Goal: Information Seeking & Learning: Learn about a topic

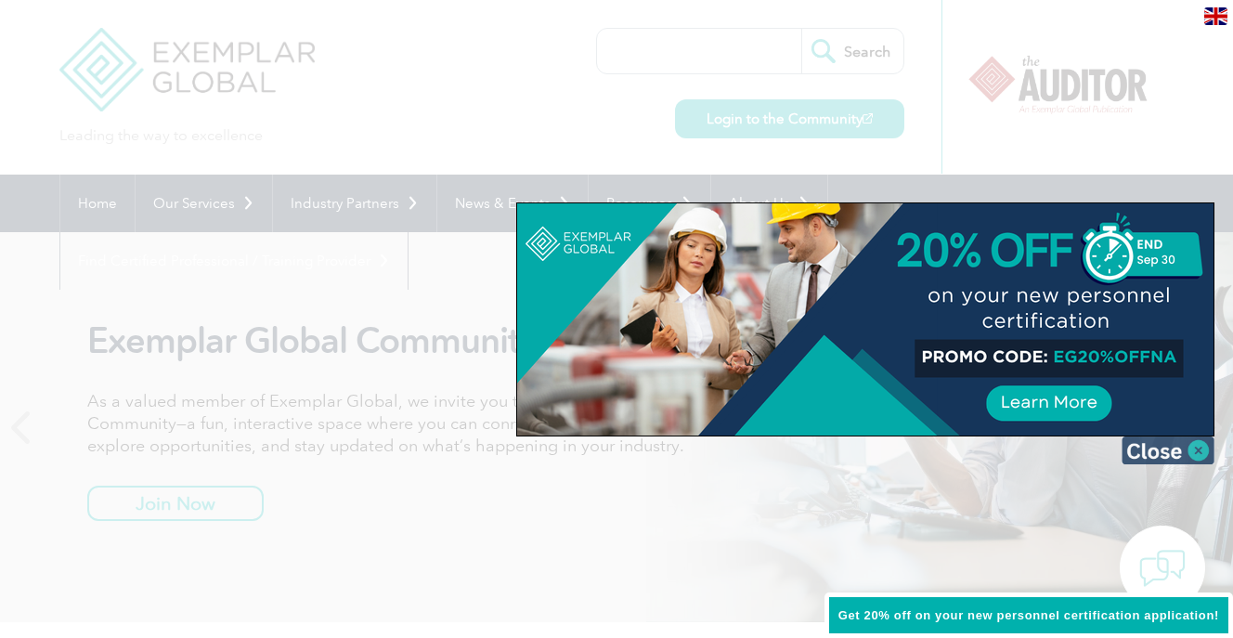
click at [1172, 449] on img at bounding box center [1168, 450] width 93 height 28
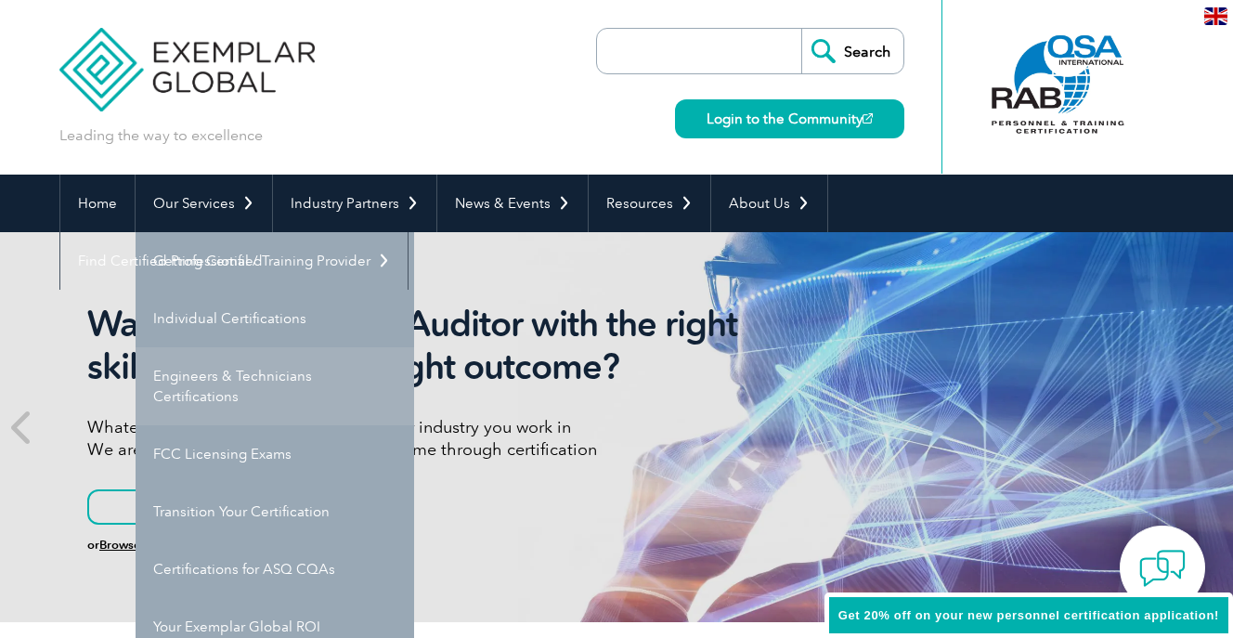
scroll to position [37, 0]
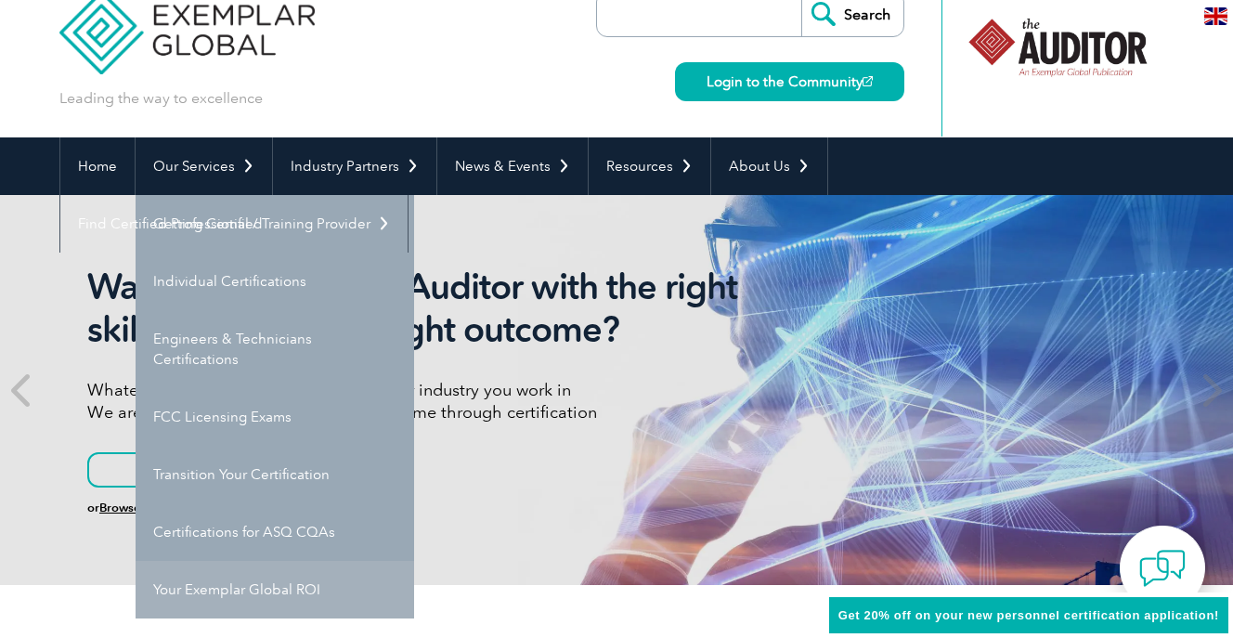
click at [185, 588] on link "Your Exemplar Global ROI" at bounding box center [275, 590] width 279 height 58
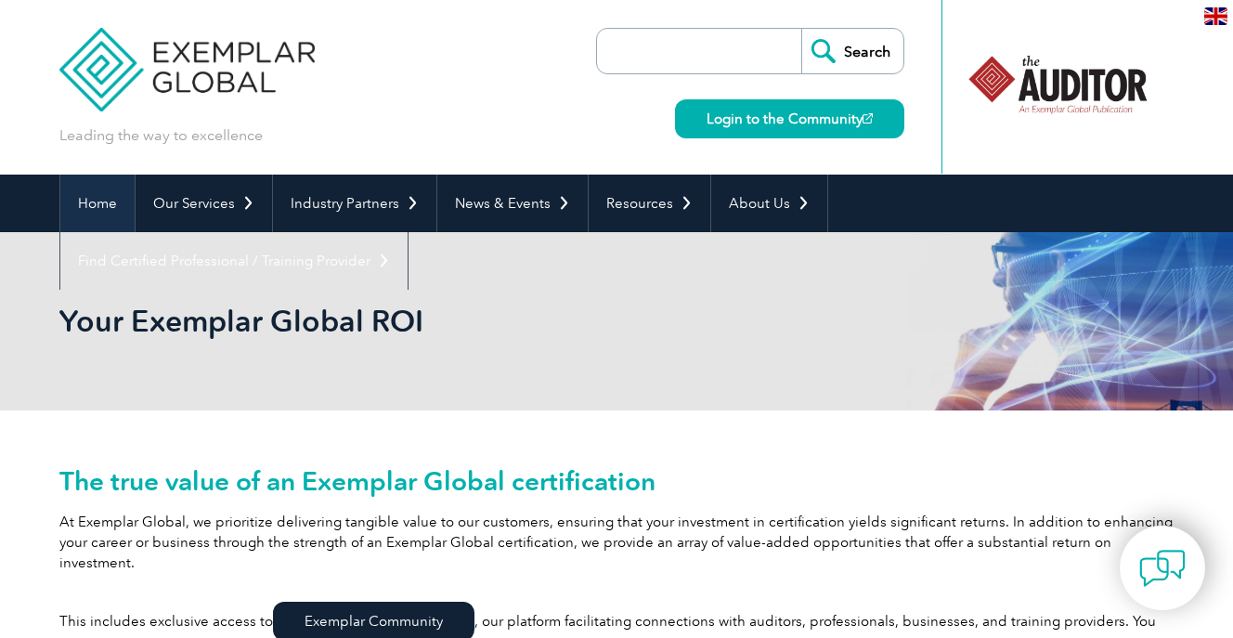
click at [103, 205] on link "Home" at bounding box center [97, 204] width 74 height 58
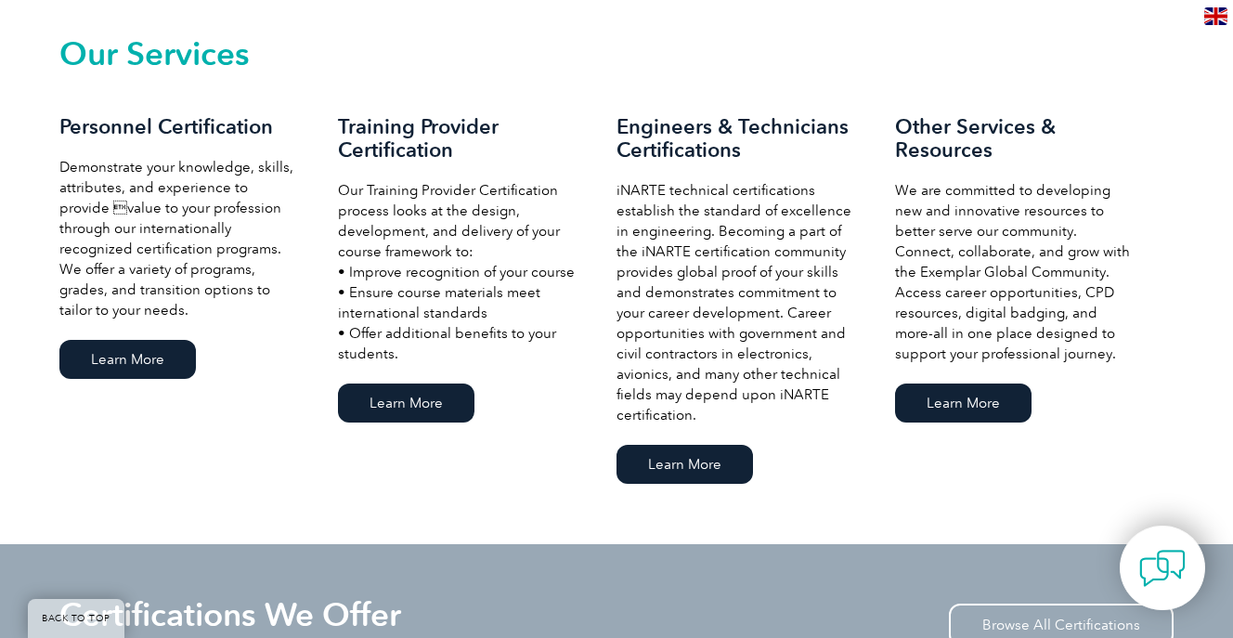
scroll to position [1310, 0]
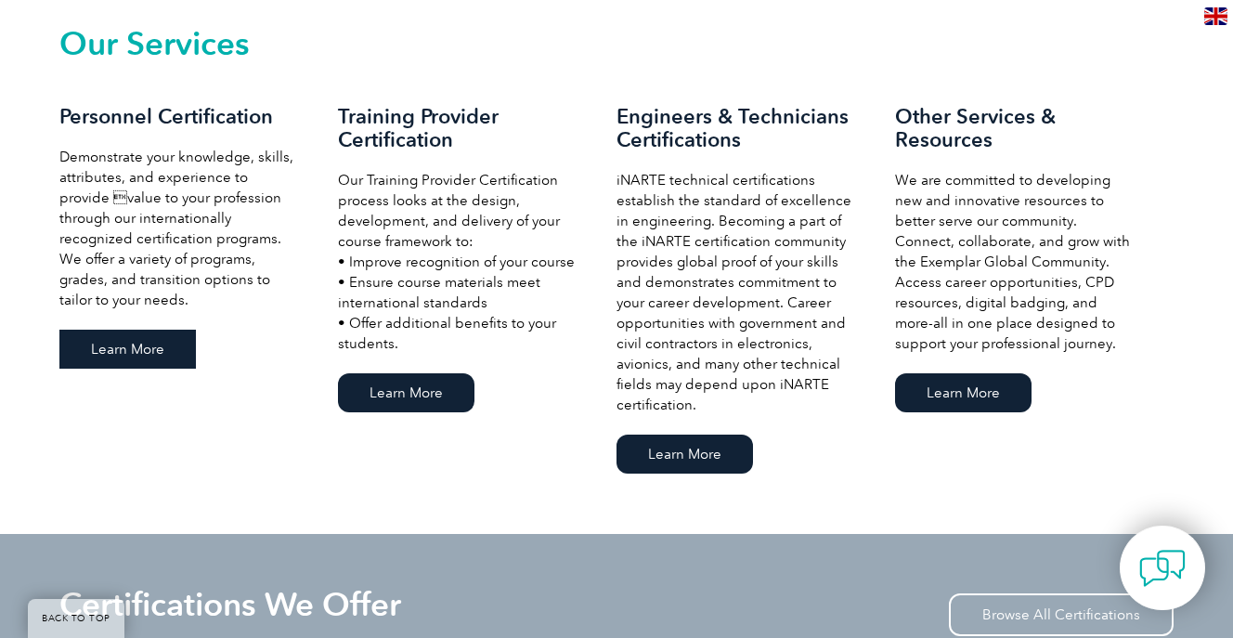
click at [138, 344] on link "Learn More" at bounding box center [127, 349] width 136 height 39
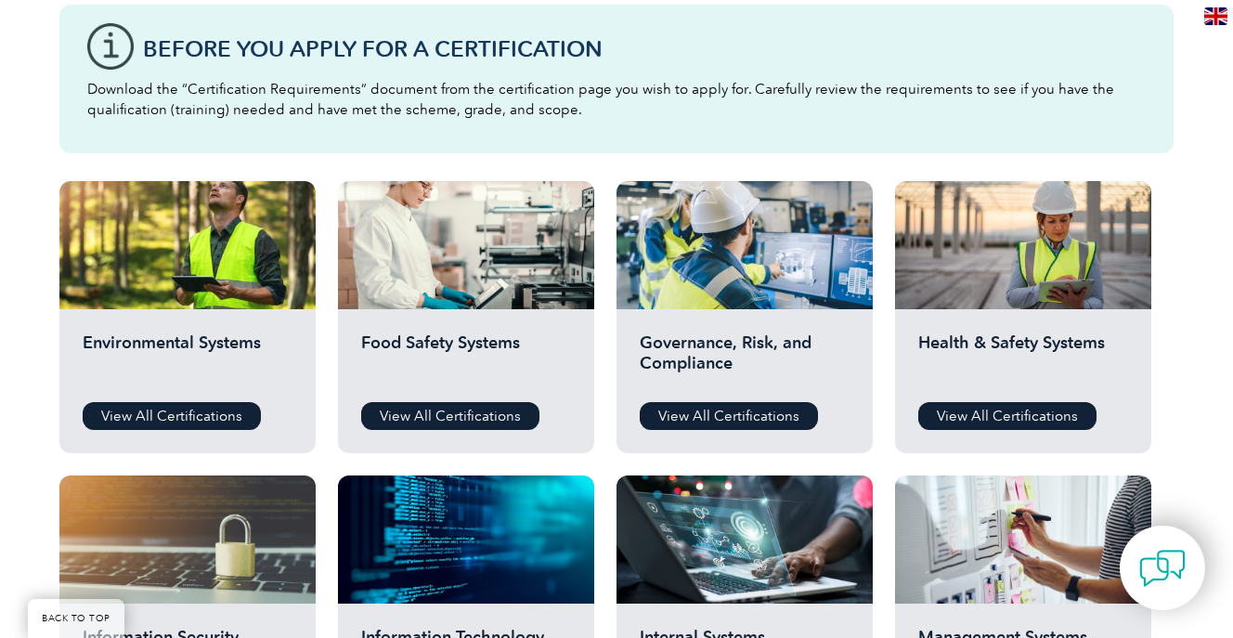
scroll to position [541, 0]
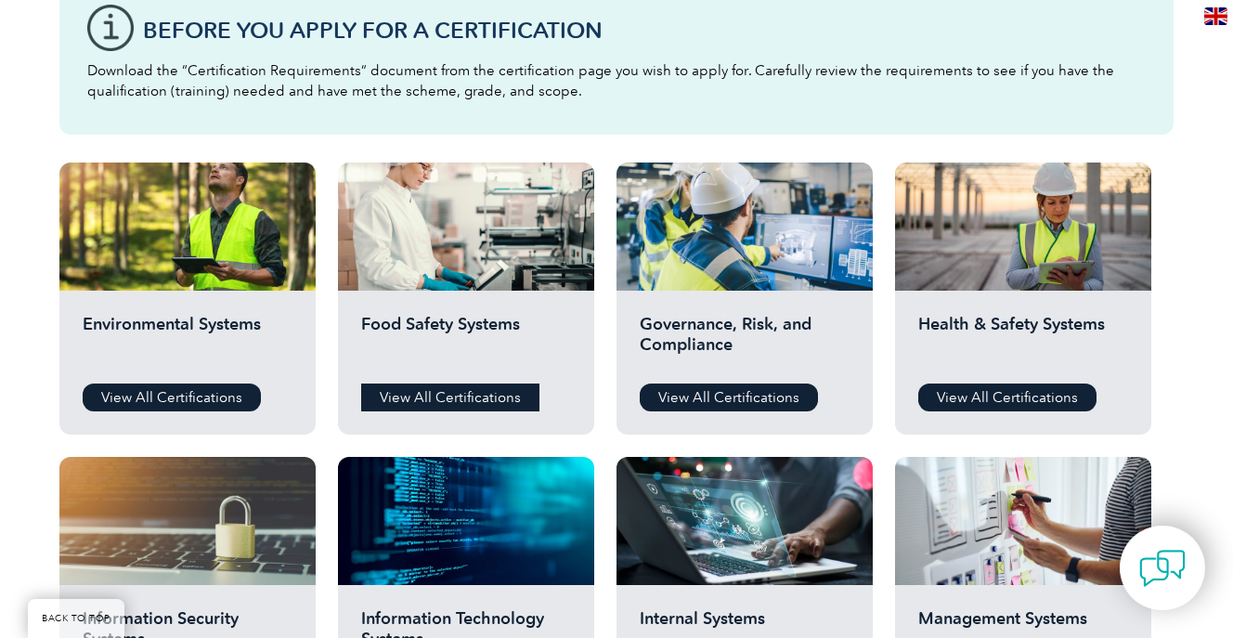
click at [456, 398] on link "View All Certifications" at bounding box center [450, 397] width 178 height 28
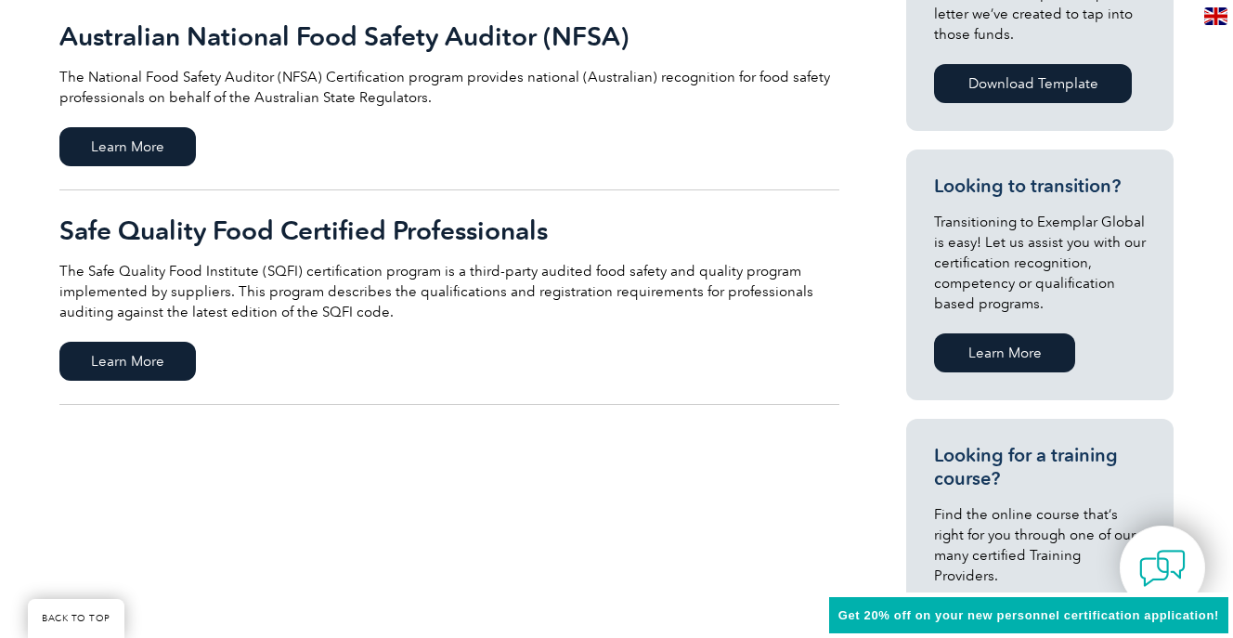
scroll to position [859, 0]
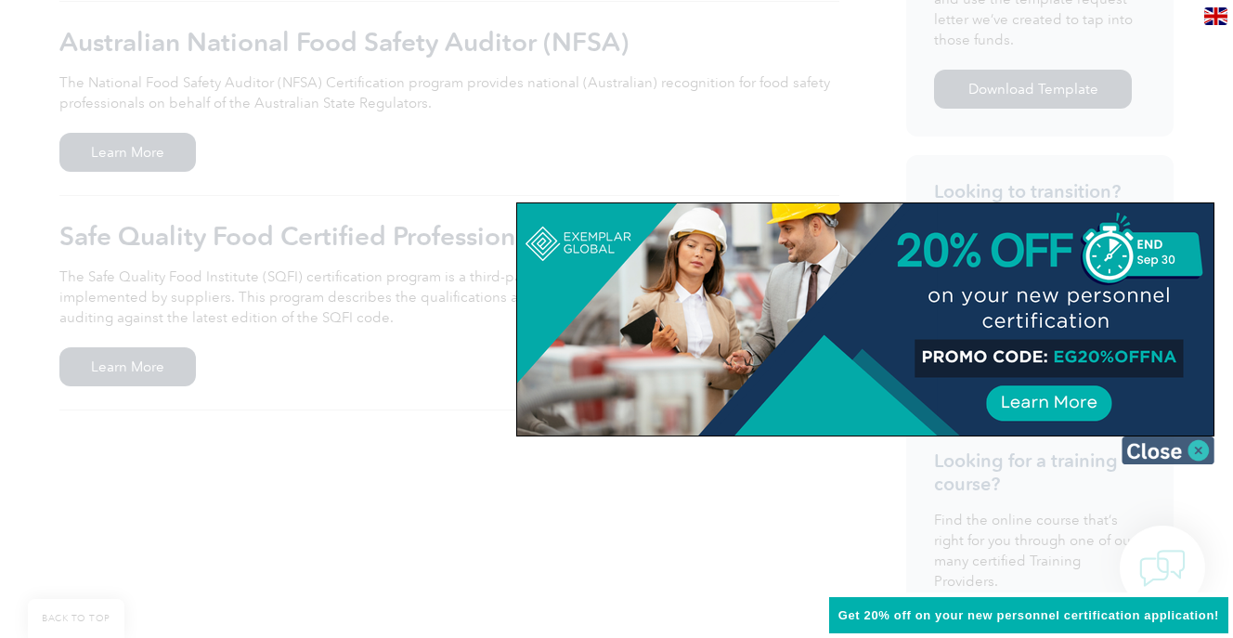
click at [1177, 448] on img at bounding box center [1168, 450] width 93 height 28
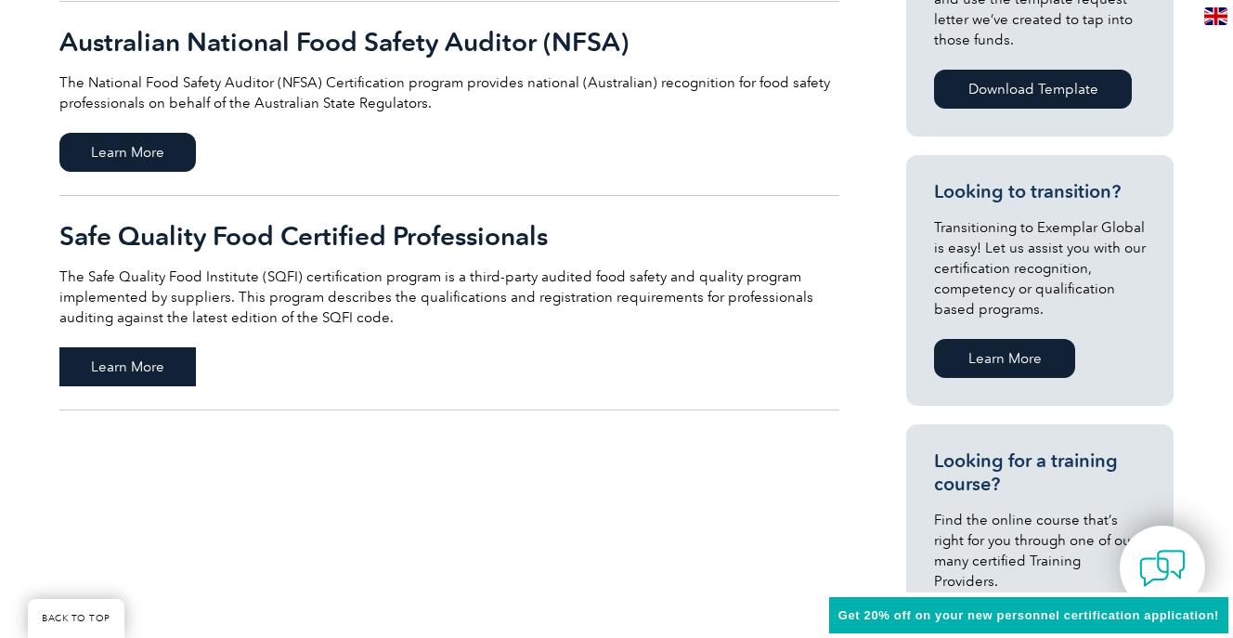
click at [138, 365] on span "Learn More" at bounding box center [127, 366] width 136 height 39
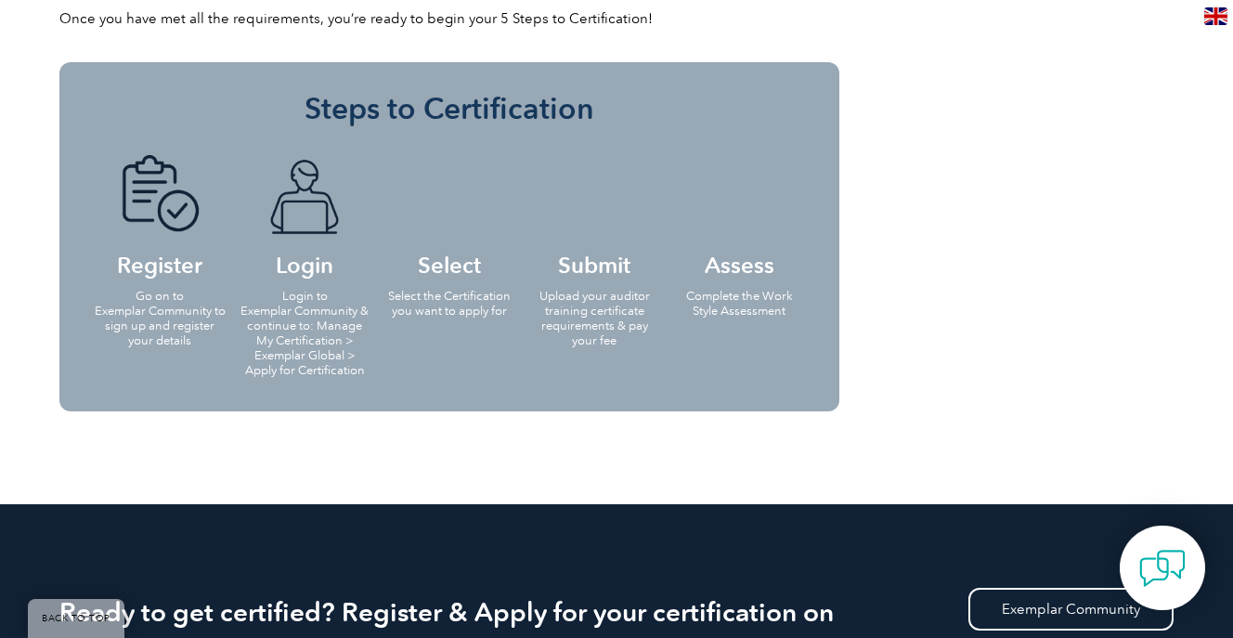
scroll to position [2930, 0]
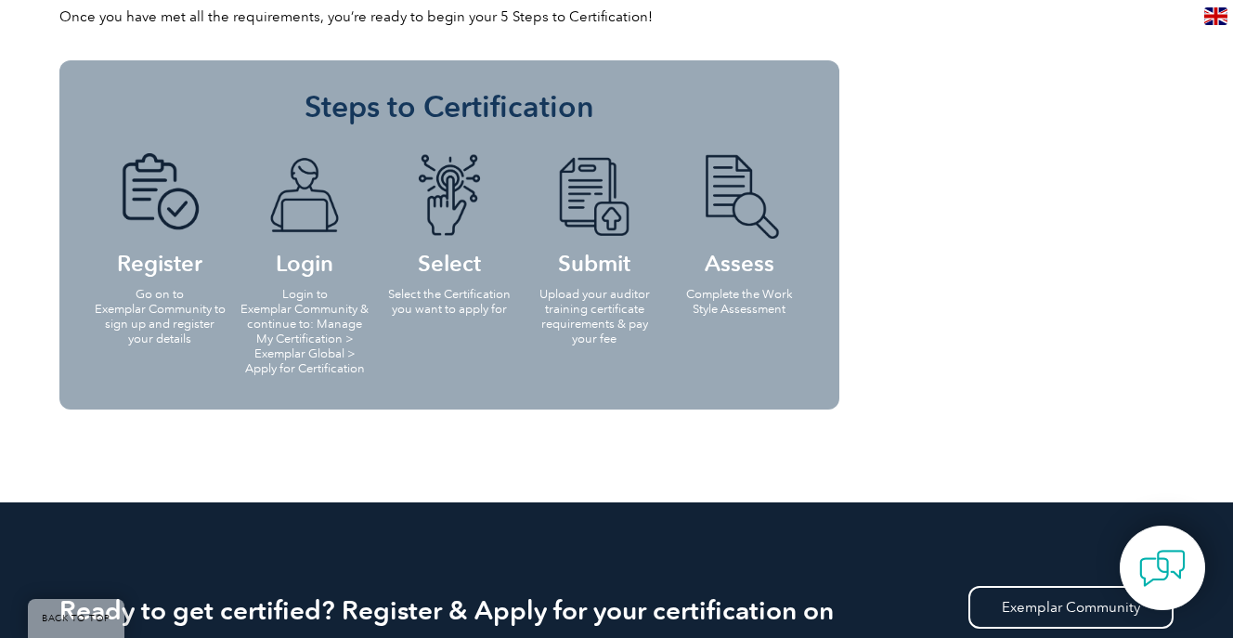
click at [306, 265] on h4 "Login" at bounding box center [305, 213] width 134 height 120
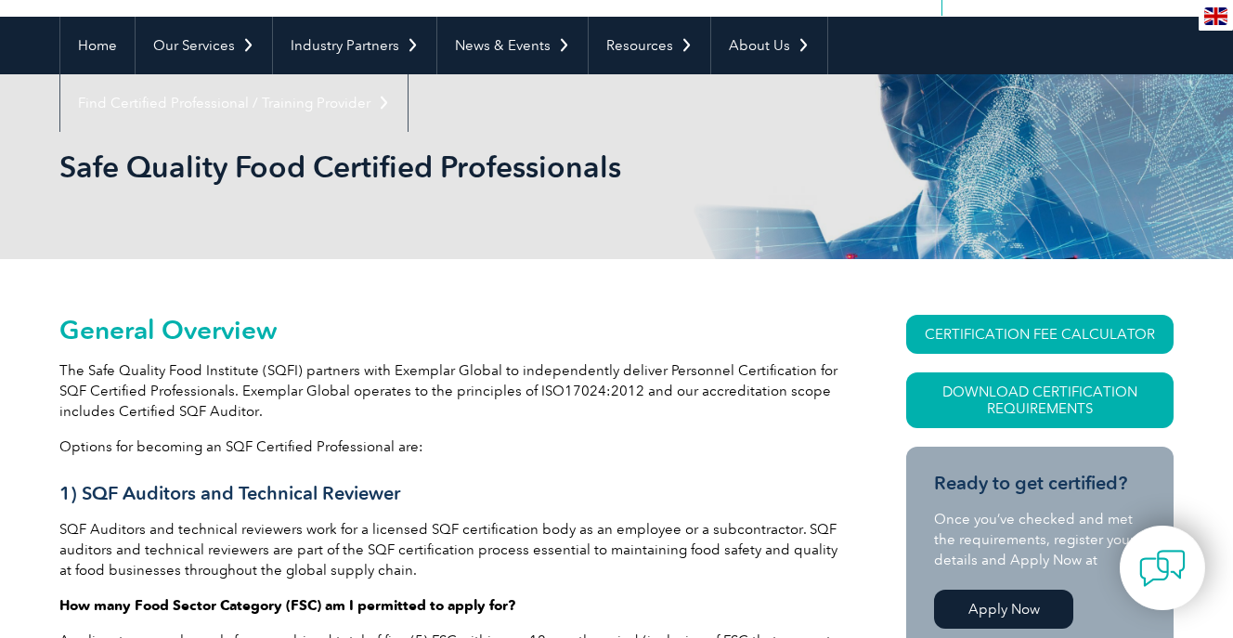
scroll to position [0, 0]
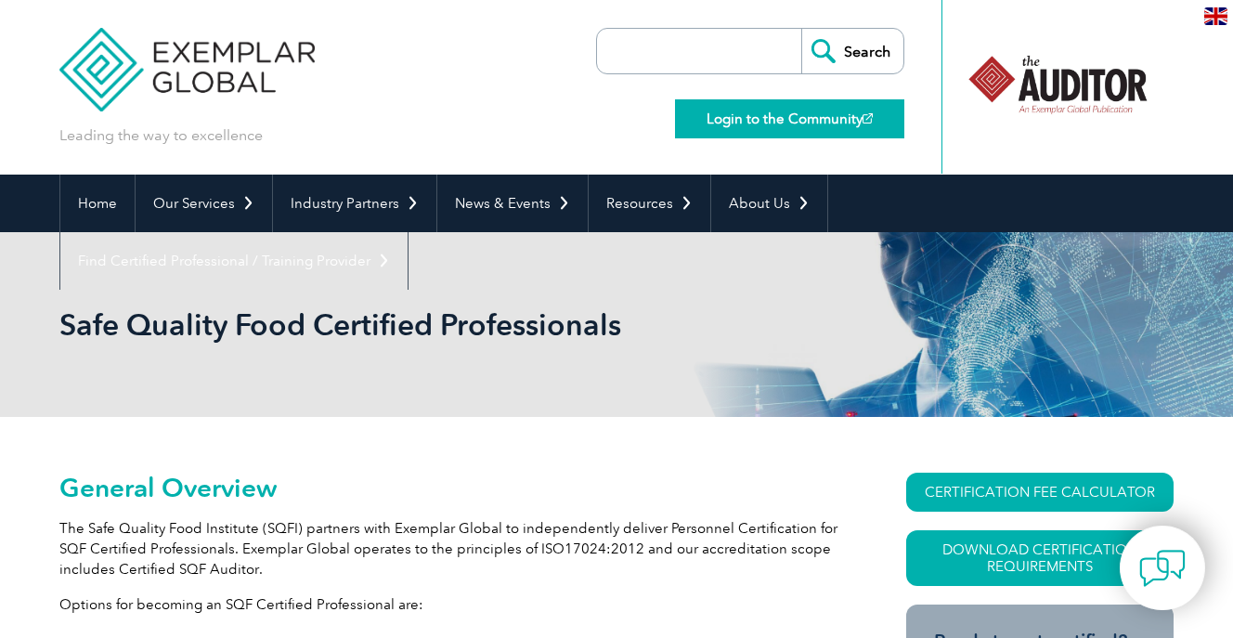
click at [792, 124] on link "Login to the Community" at bounding box center [789, 118] width 229 height 39
